Goal: Transaction & Acquisition: Purchase product/service

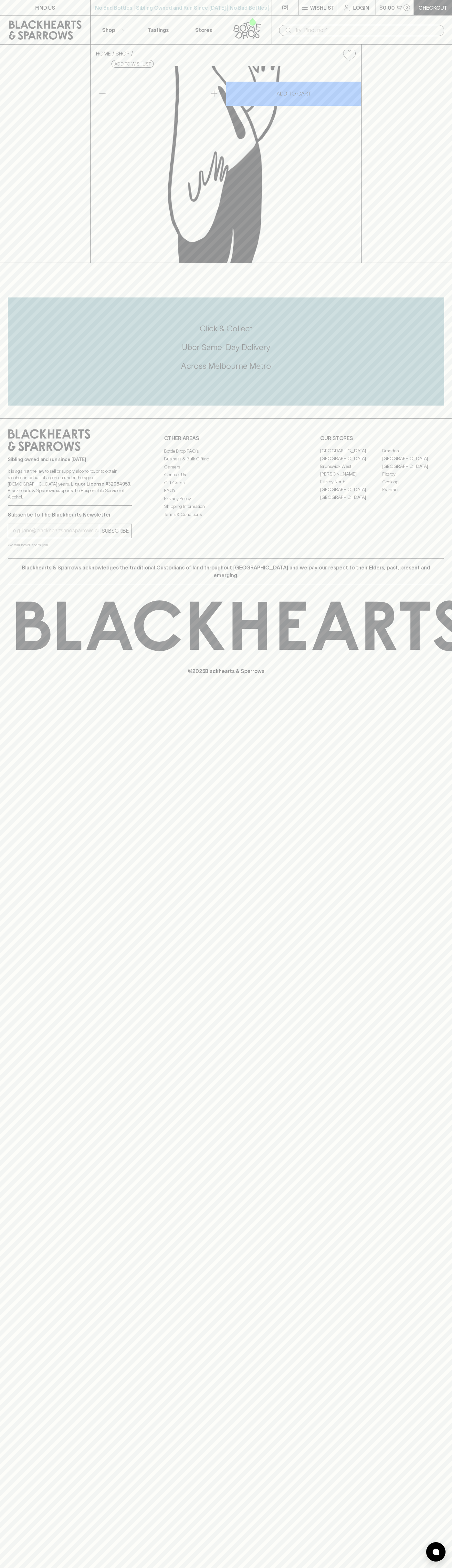
click at [121, 12] on div "| No Bad Bottles | Sibling Owned and Run Since [DATE] | No Bad Bottles | Siblin…" at bounding box center [180, 7] width 181 height 15
click at [451, 1190] on div "FIND US | No Bad Bottles | Sibling Owned and Run Since [DATE] | No Bad Bottles …" at bounding box center [226, 784] width 452 height 1568
click at [370, 1567] on html "FIND US | No Bad Bottles | Sibling Owned and Run Since [DATE] | No Bad Bottles …" at bounding box center [226, 784] width 452 height 1568
click at [30, 276] on div at bounding box center [226, 270] width 452 height 13
